Goal: Information Seeking & Learning: Find specific page/section

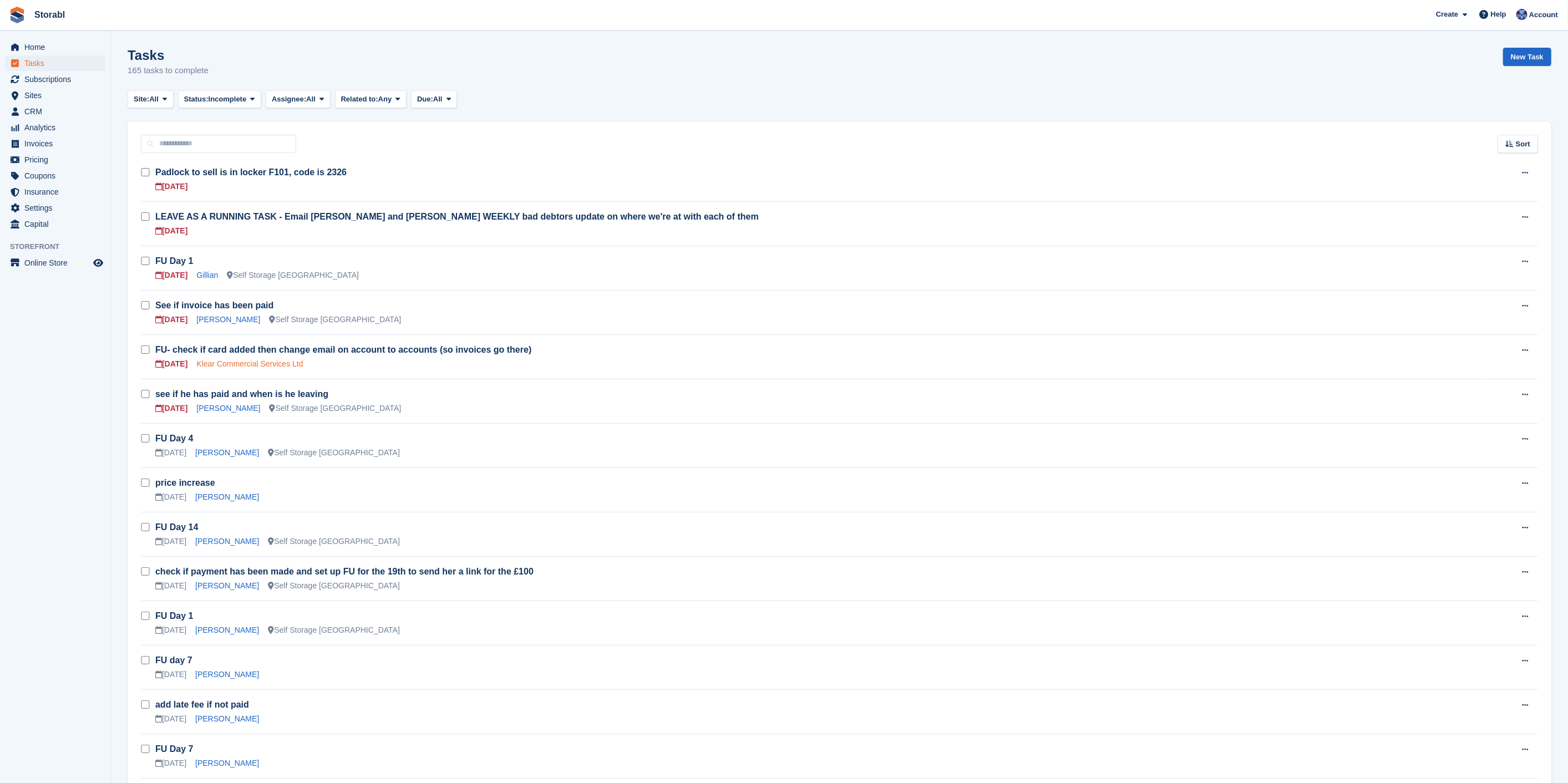
click at [267, 360] on link "Klear Commercial Services Ltd" at bounding box center [249, 364] width 106 height 9
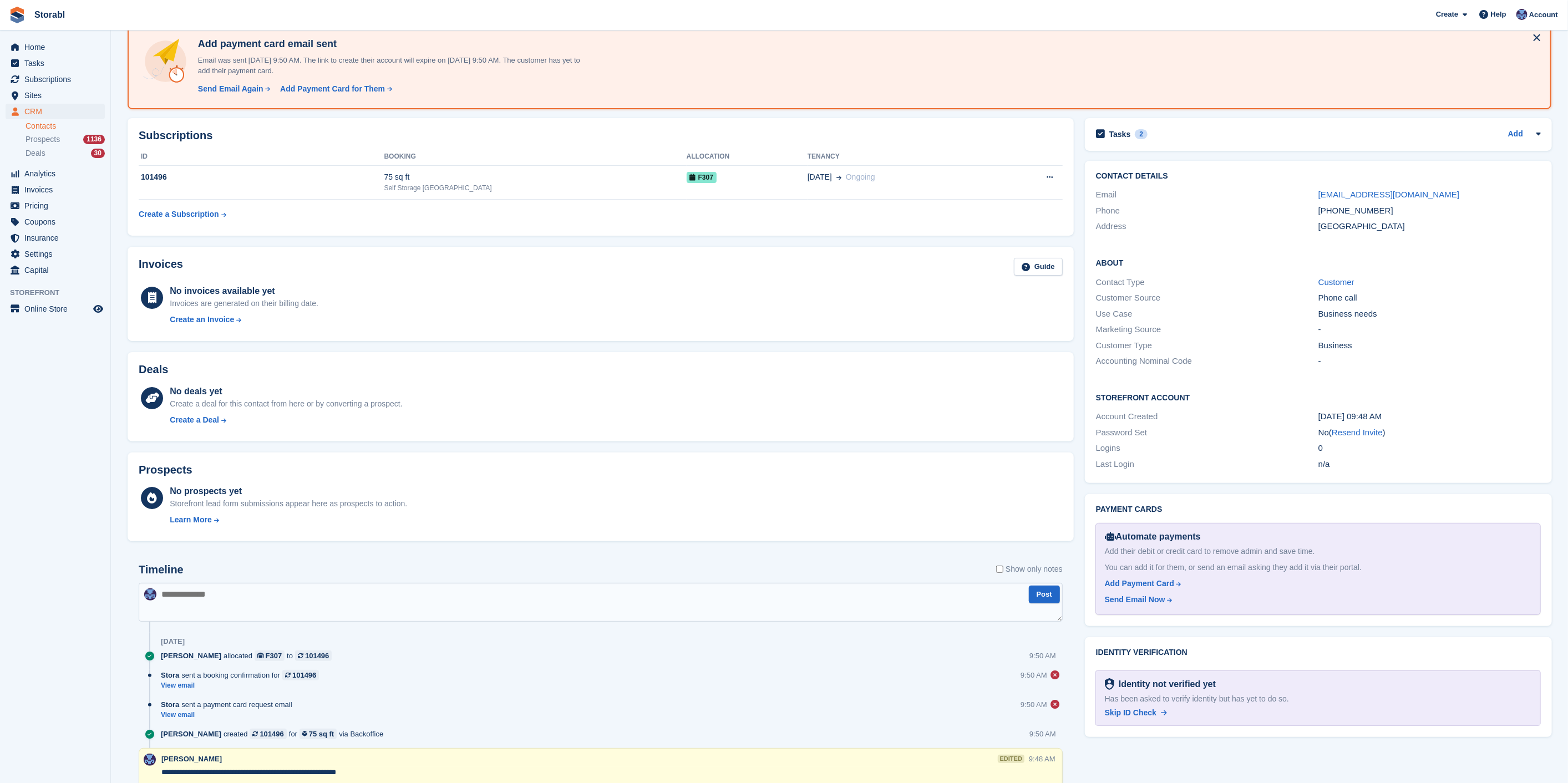
scroll to position [42, 0]
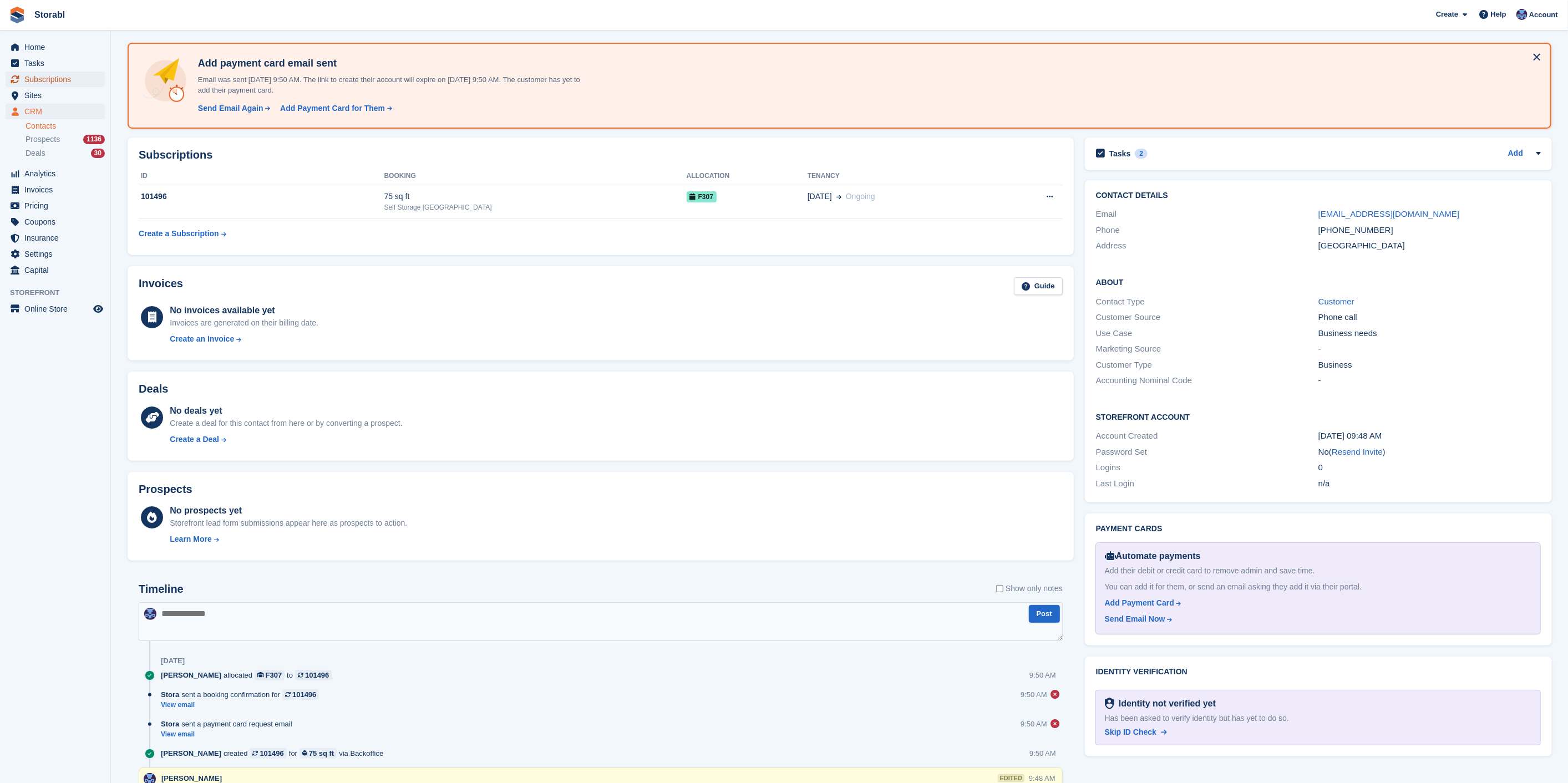
click at [79, 85] on span "Subscriptions" at bounding box center [57, 79] width 67 height 16
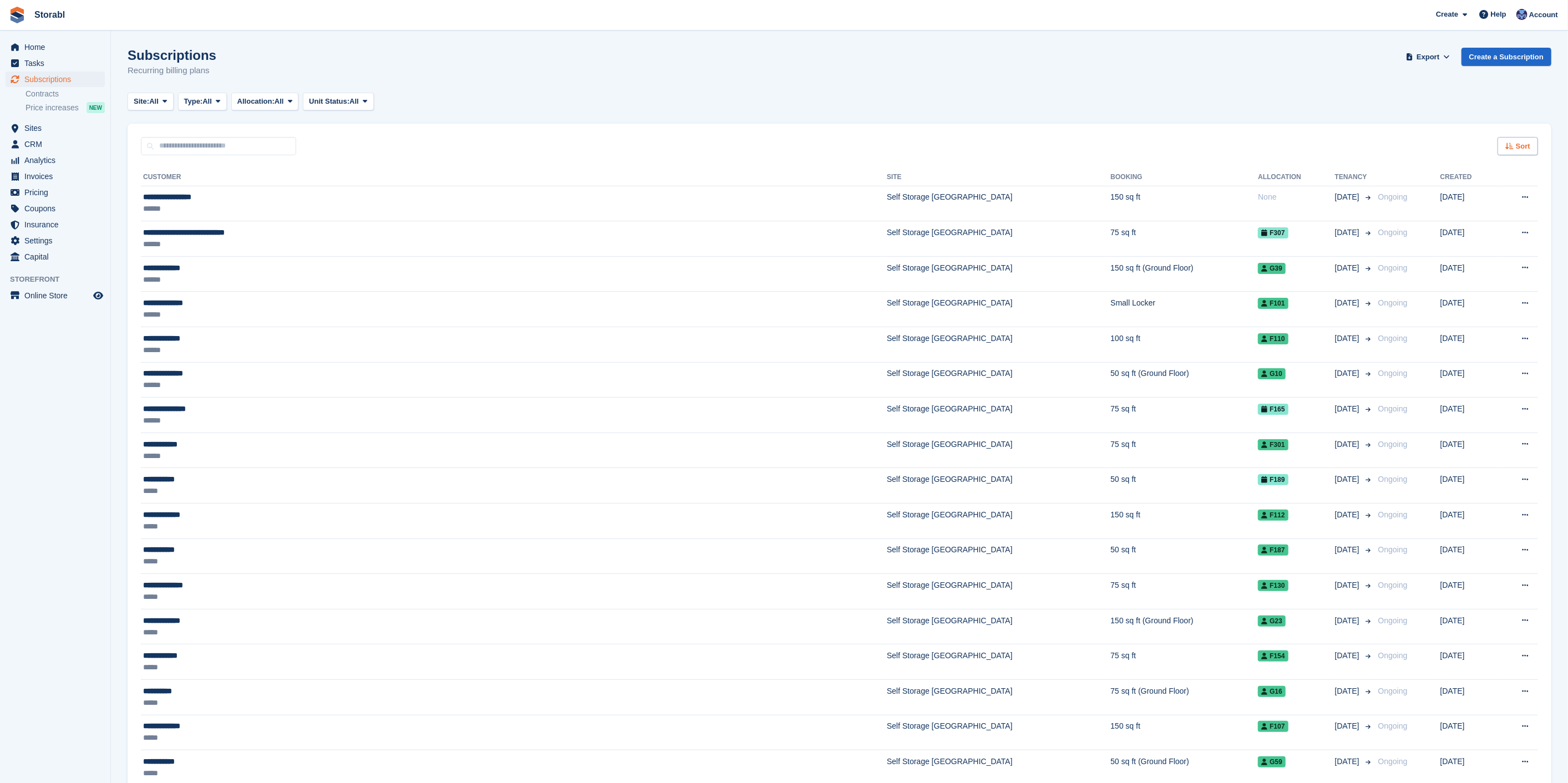
click at [1514, 145] on div "Sort" at bounding box center [1517, 146] width 40 height 18
click at [1487, 216] on span "Move in date" at bounding box center [1471, 216] width 45 height 9
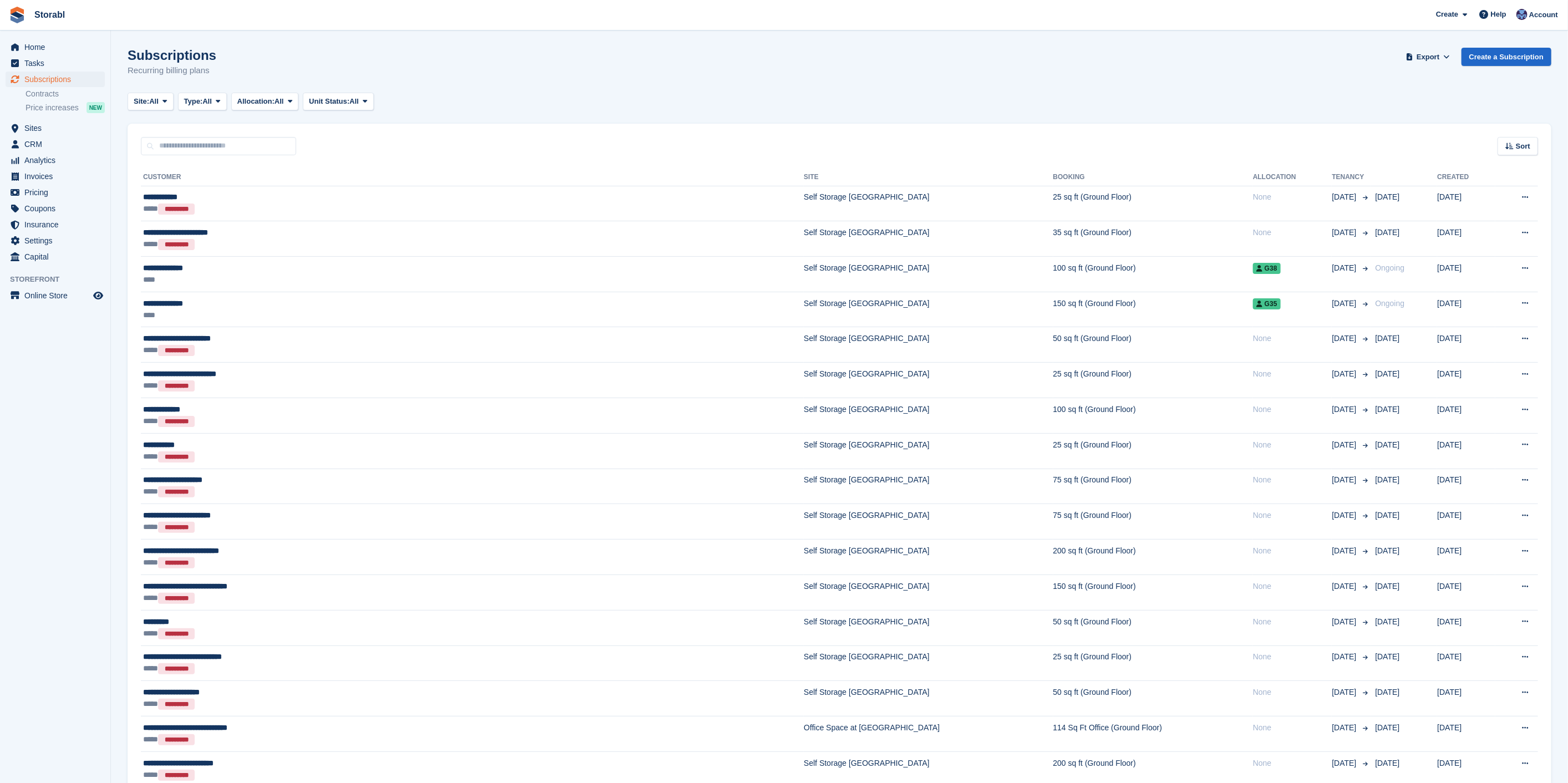
click at [1515, 147] on div "Sort" at bounding box center [1517, 146] width 40 height 18
click at [1489, 271] on span "Move in (newest first)" at bounding box center [1487, 275] width 79 height 9
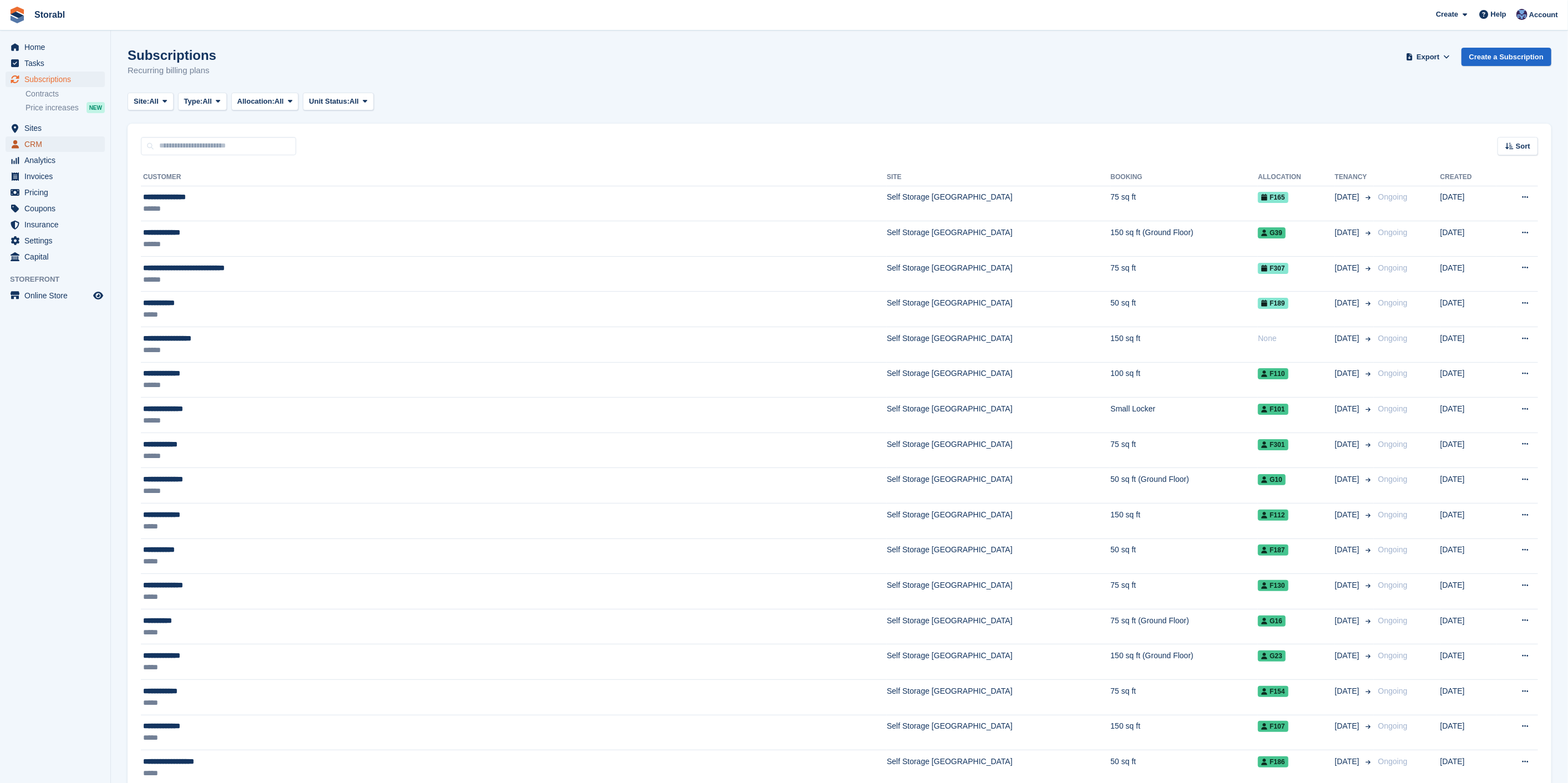
click at [49, 137] on span "CRM" at bounding box center [57, 144] width 67 height 16
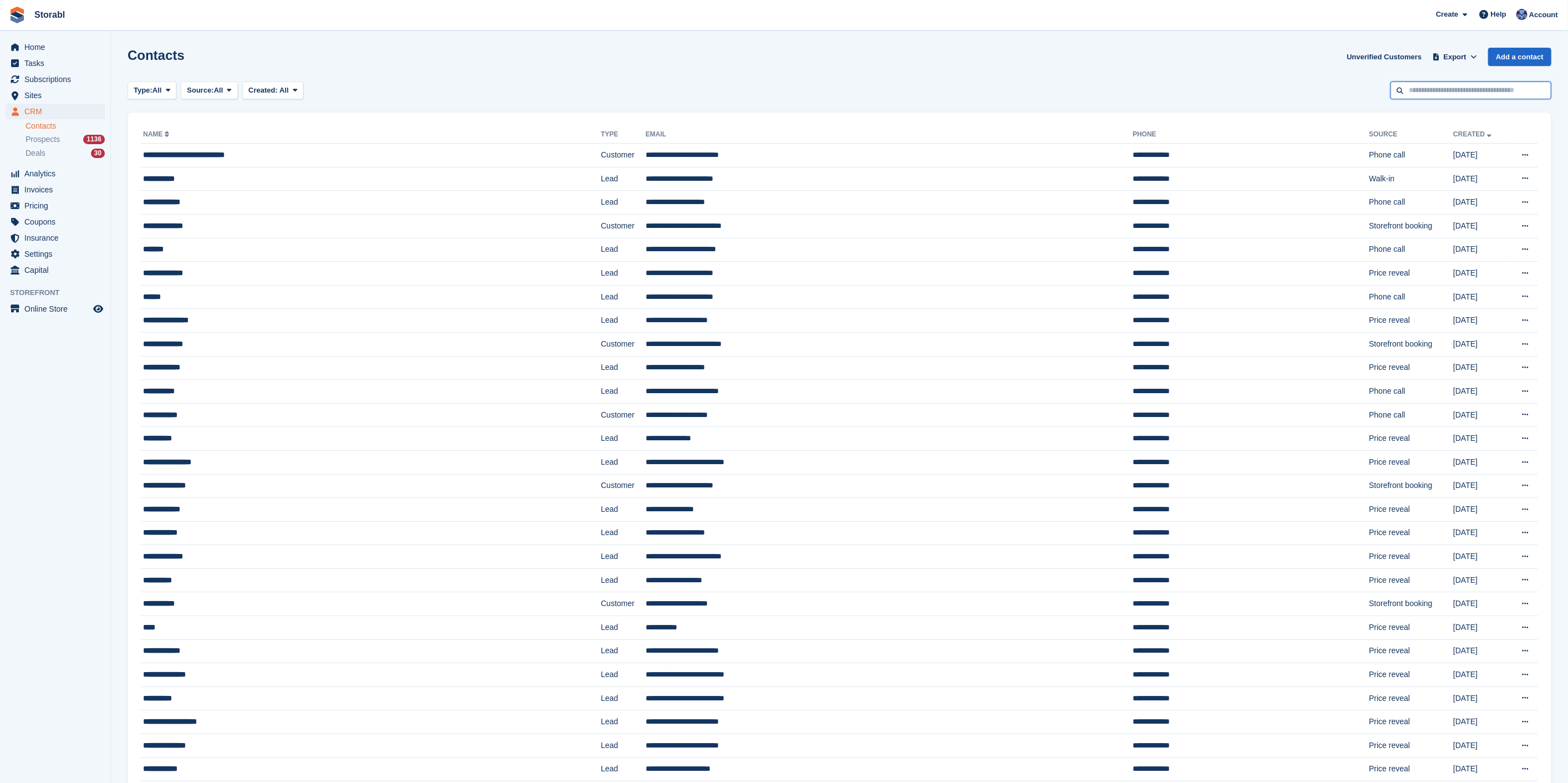
drag, startPoint x: 1457, startPoint y: 88, endPoint x: 1452, endPoint y: 92, distance: 6.4
click at [1456, 88] on input "text" at bounding box center [1470, 91] width 161 height 18
type input "******"
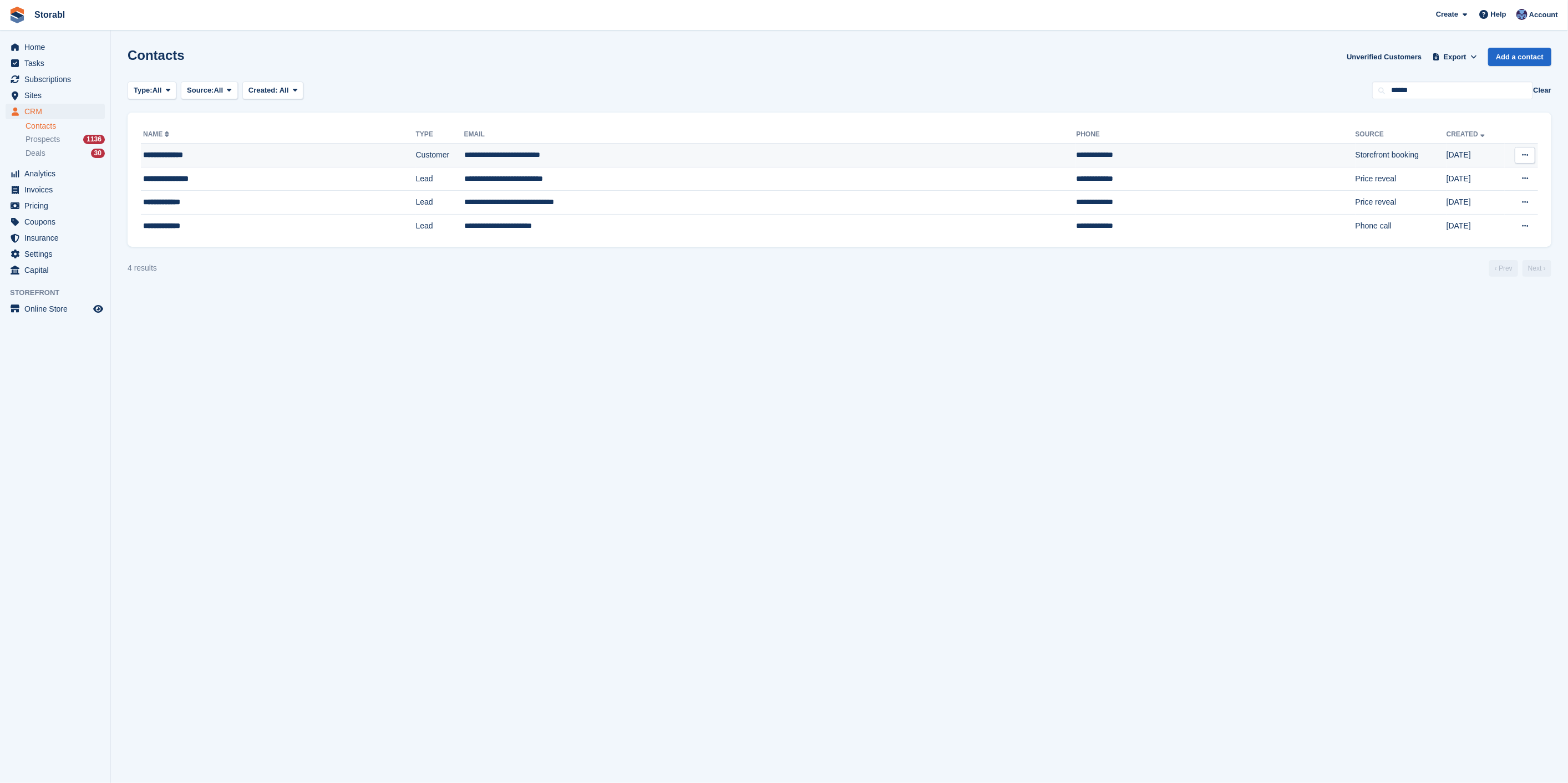
click at [500, 152] on td "**********" at bounding box center [770, 156] width 612 height 24
